Goal: Task Accomplishment & Management: Manage account settings

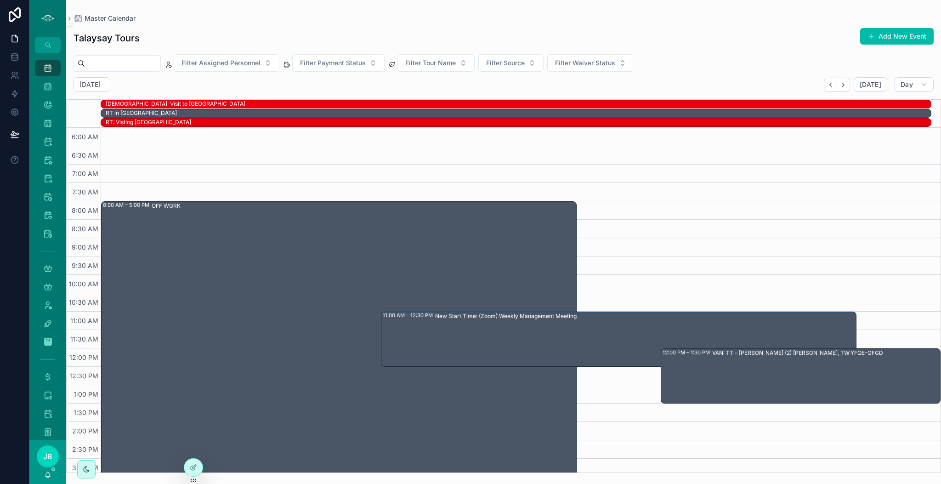
scroll to position [23, 0]
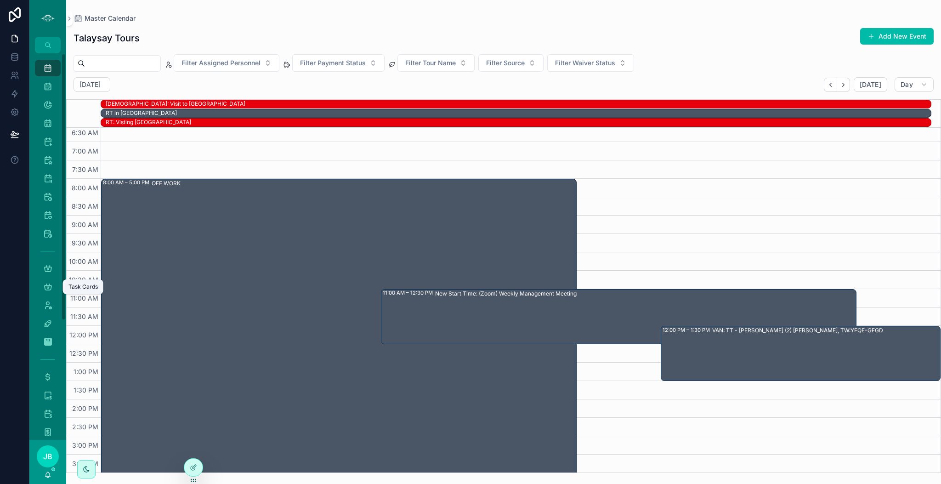
click at [45, 282] on icon "scrollable content" at bounding box center [47, 286] width 9 height 9
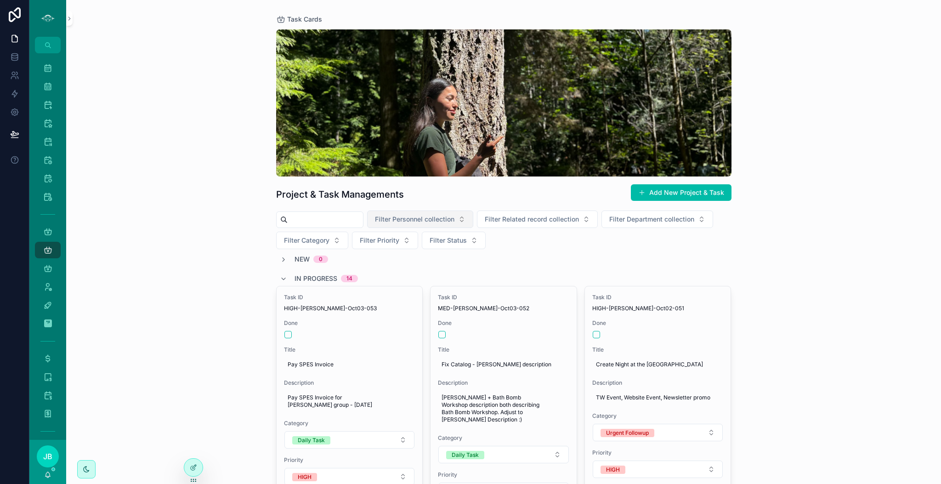
click at [452, 218] on span "Filter Personnel collection" at bounding box center [415, 219] width 80 height 9
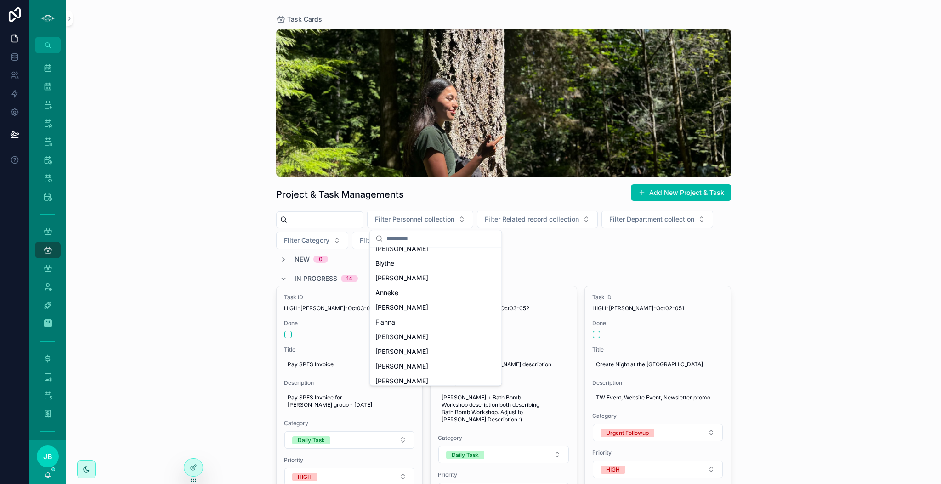
scroll to position [140, 0]
click at [383, 315] on div "[PERSON_NAME]" at bounding box center [436, 308] width 128 height 15
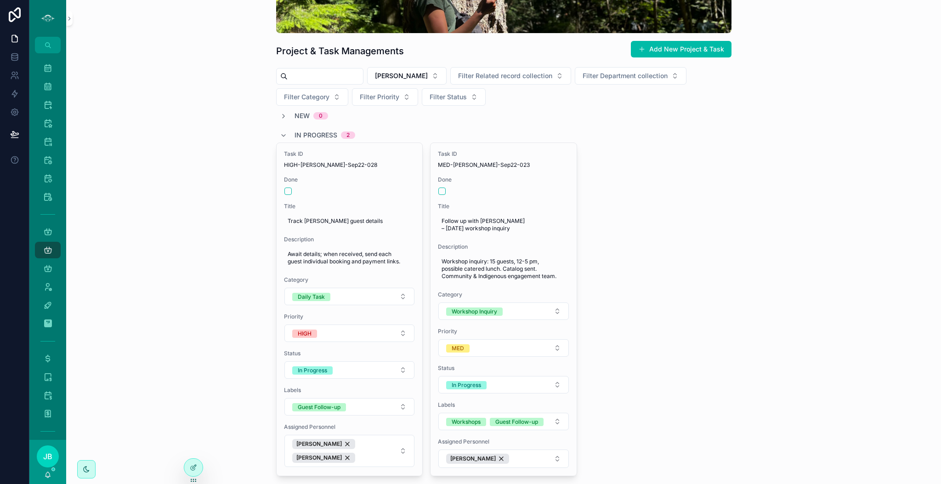
scroll to position [144, 0]
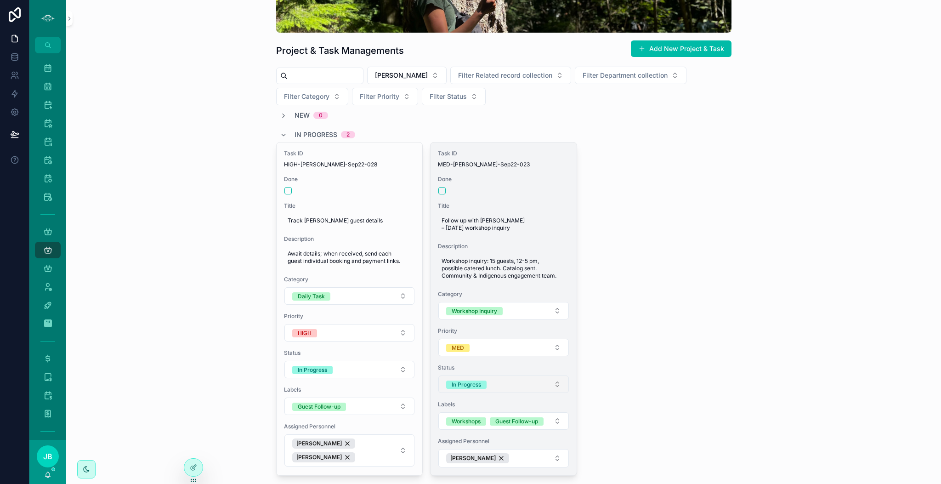
click at [504, 388] on button "In Progress" at bounding box center [503, 384] width 131 height 17
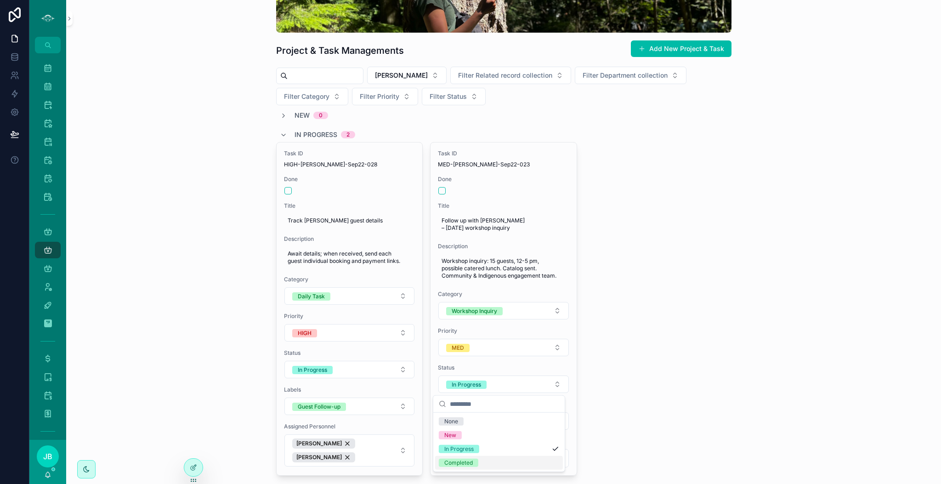
click at [466, 465] on div "Completed" at bounding box center [458, 463] width 28 height 8
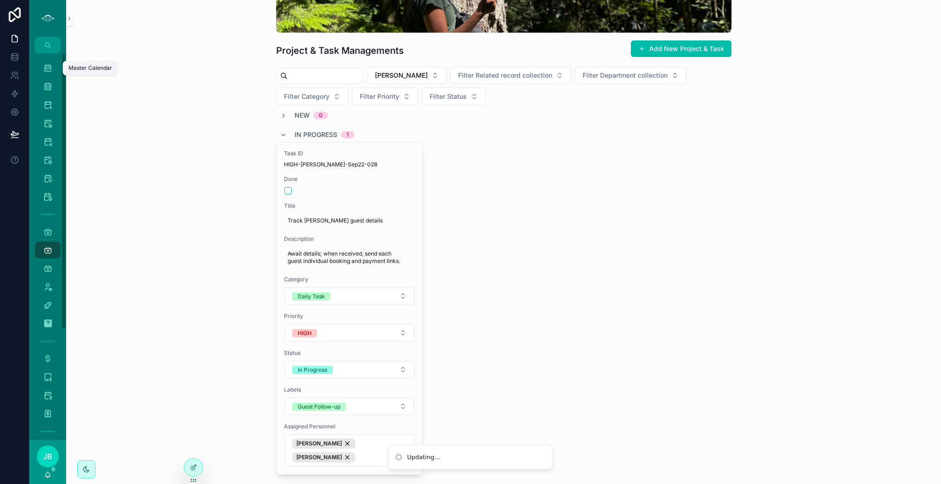
click at [50, 68] on icon "scrollable content" at bounding box center [47, 67] width 9 height 9
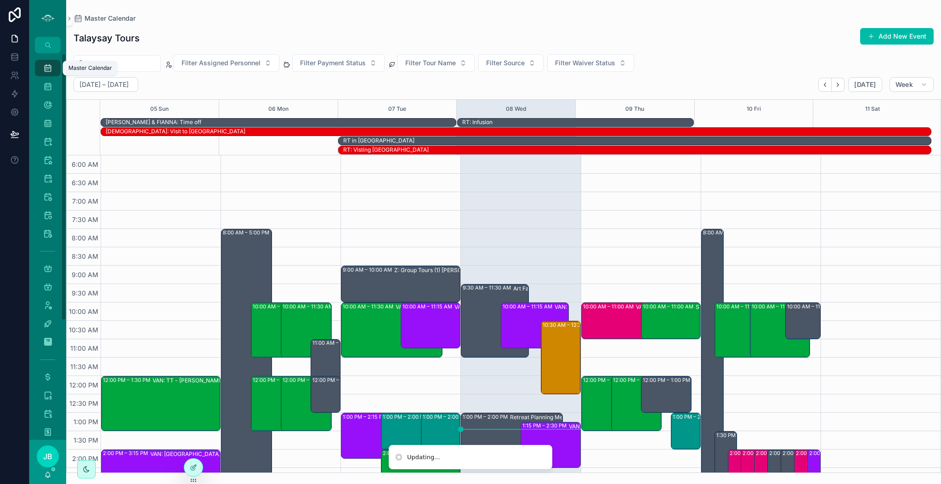
scroll to position [221, 0]
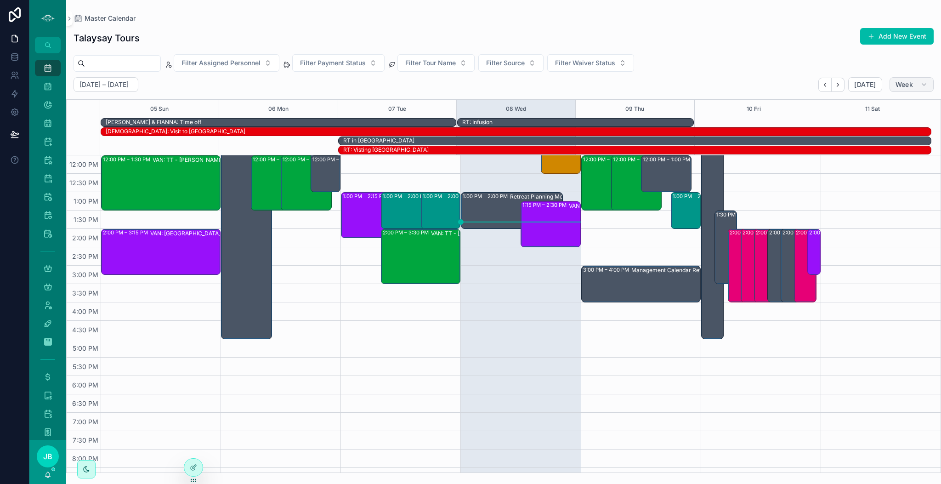
click at [910, 88] on span "Week" at bounding box center [904, 84] width 17 height 8
click at [876, 154] on button "Day D" at bounding box center [892, 157] width 66 height 17
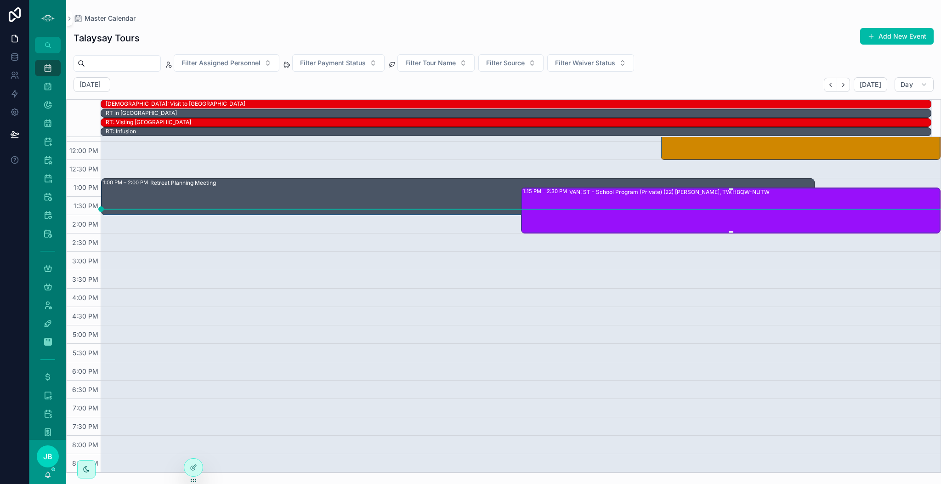
scroll to position [132, 0]
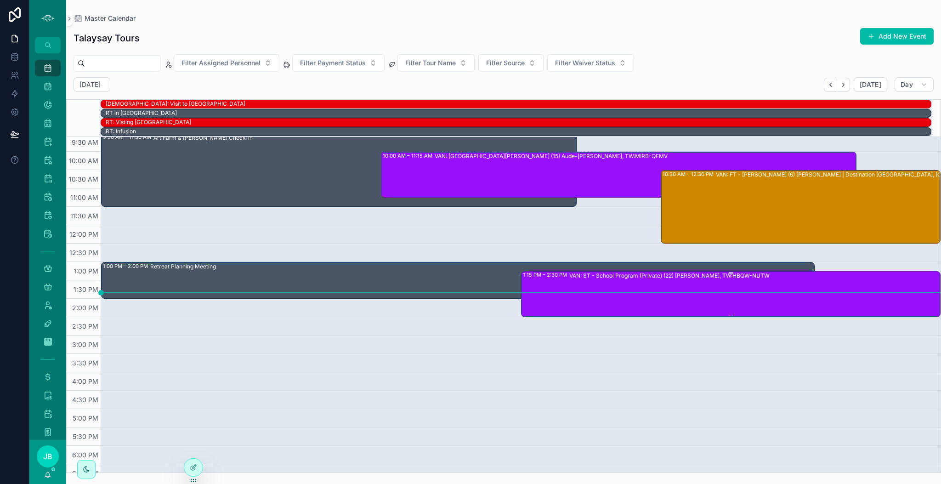
click at [657, 276] on div "VAN: ST - School Program (Private) (22) [PERSON_NAME], TW:HBQW-NUTW" at bounding box center [669, 275] width 200 height 7
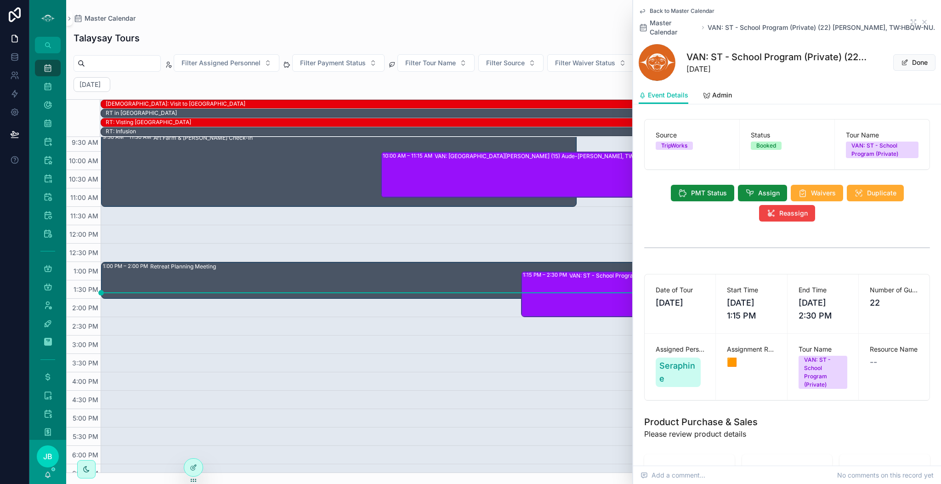
click at [721, 87] on link "Admin" at bounding box center [717, 96] width 29 height 18
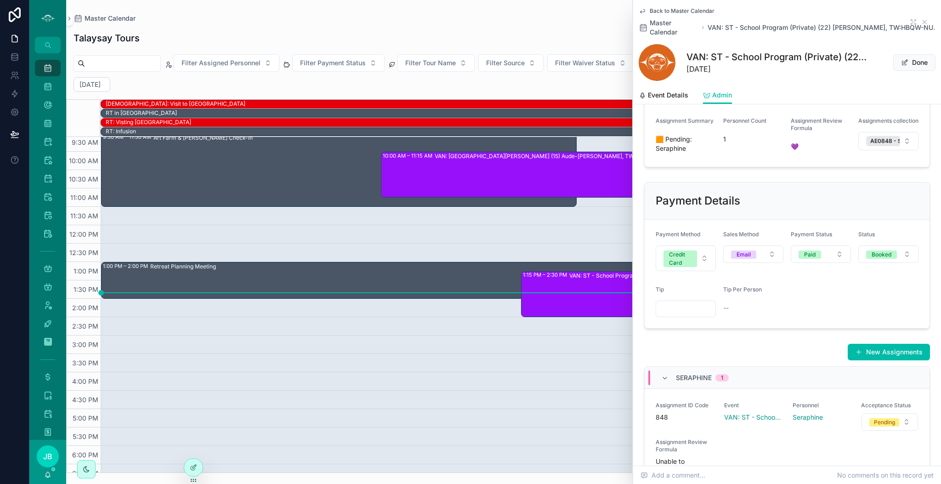
scroll to position [259, 0]
click at [671, 95] on span "Event Details" at bounding box center [668, 95] width 40 height 9
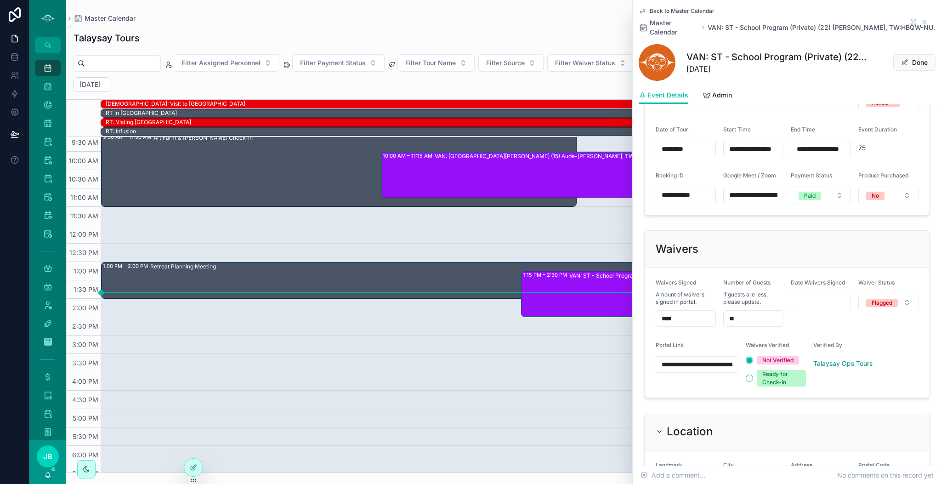
scroll to position [603, 0]
click at [692, 318] on input "****" at bounding box center [685, 317] width 59 height 13
type input "***"
type input "****"
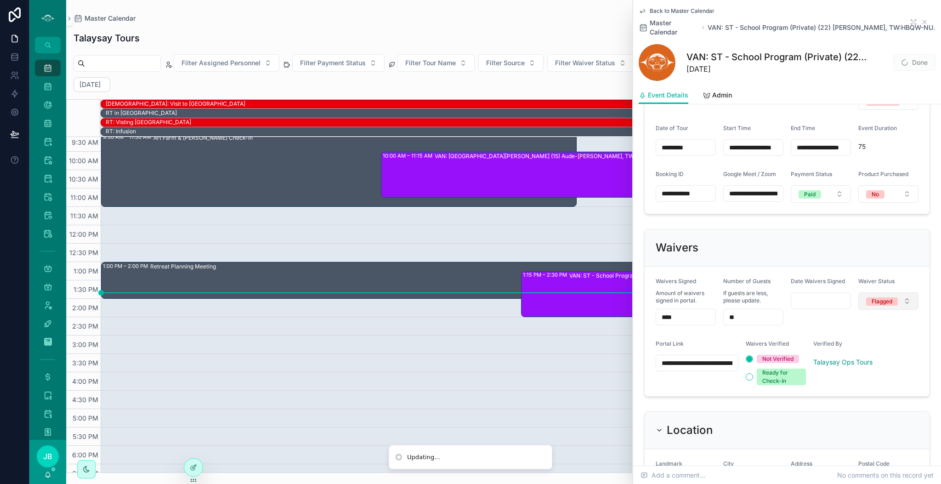
drag, startPoint x: 904, startPoint y: 330, endPoint x: 895, endPoint y: 292, distance: 38.7
click at [895, 292] on form "**********" at bounding box center [787, 332] width 285 height 130
click at [895, 292] on button "Flagged" at bounding box center [889, 300] width 60 height 17
click at [841, 391] on div "Partial Complete" at bounding box center [842, 392] width 44 height 8
click at [921, 22] on icon "scrollable content" at bounding box center [924, 21] width 7 height 7
